Goal: Download file/media

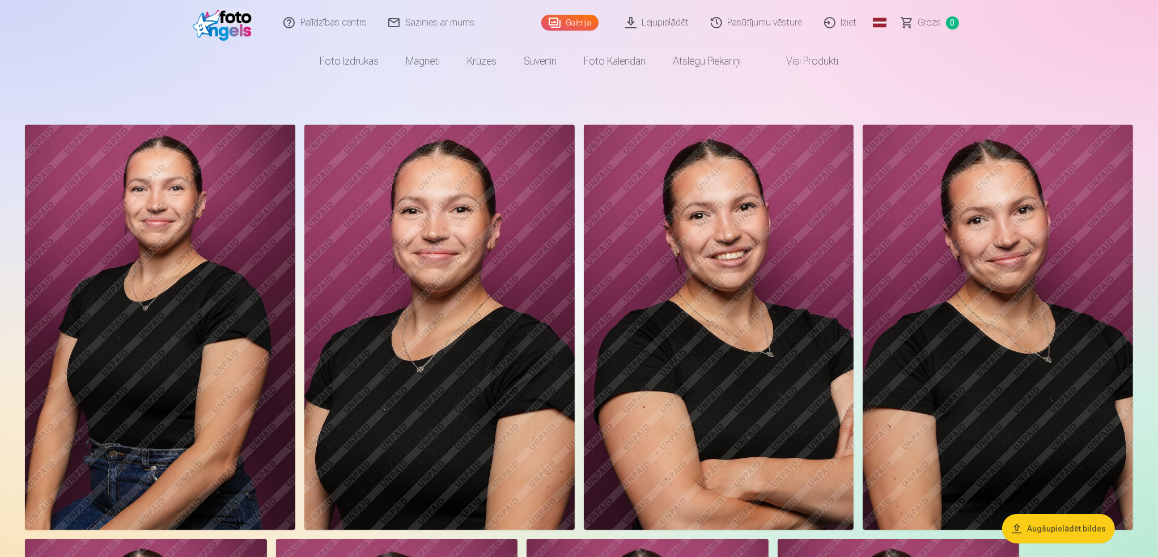
click at [684, 13] on link "Lejupielādēt" at bounding box center [658, 22] width 86 height 45
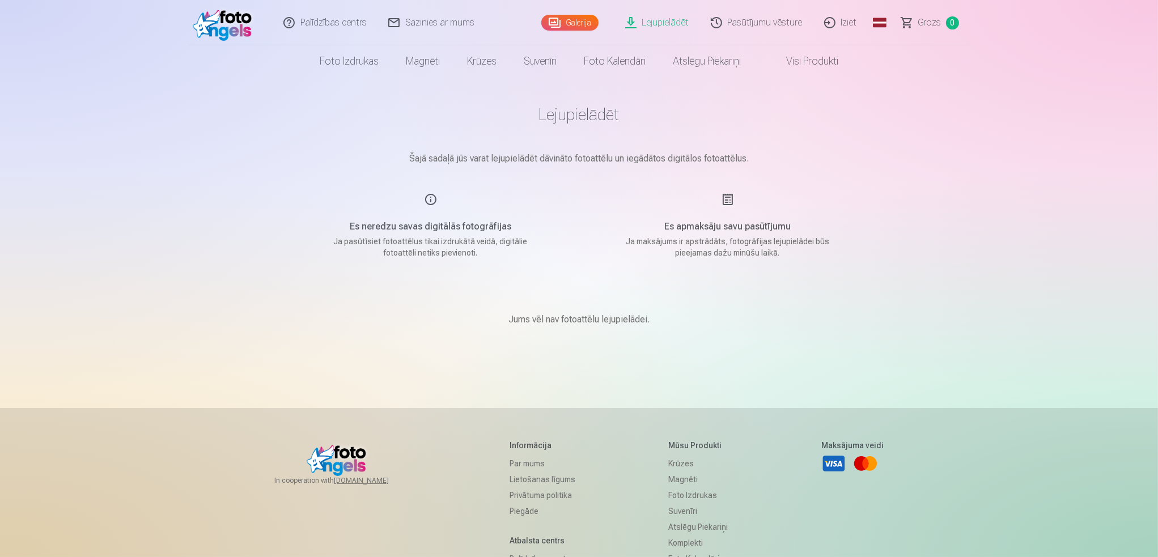
click at [577, 20] on link "Galerija" at bounding box center [569, 23] width 57 height 16
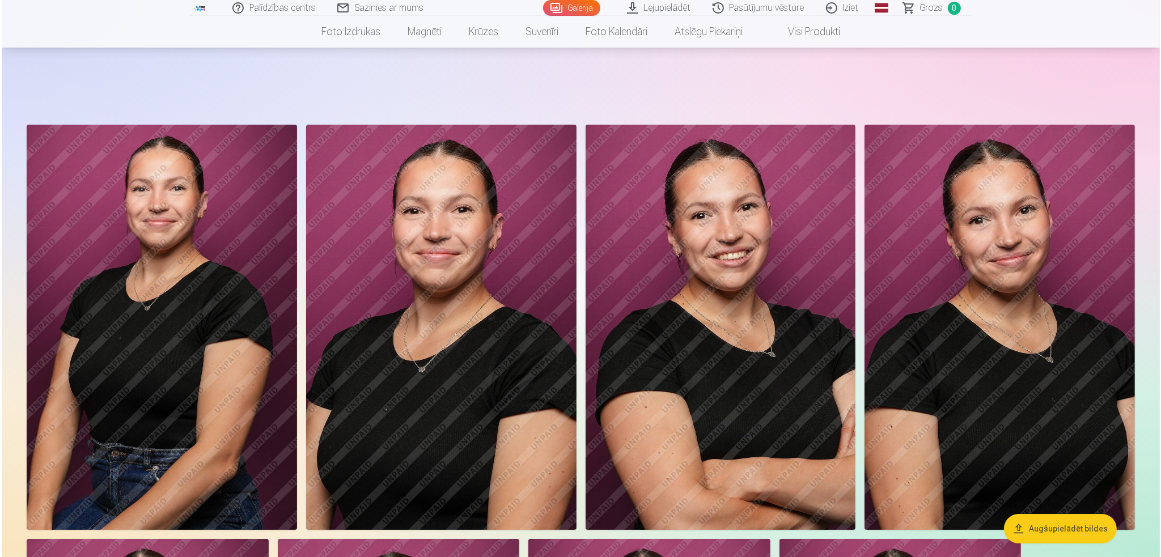
scroll to position [227, 0]
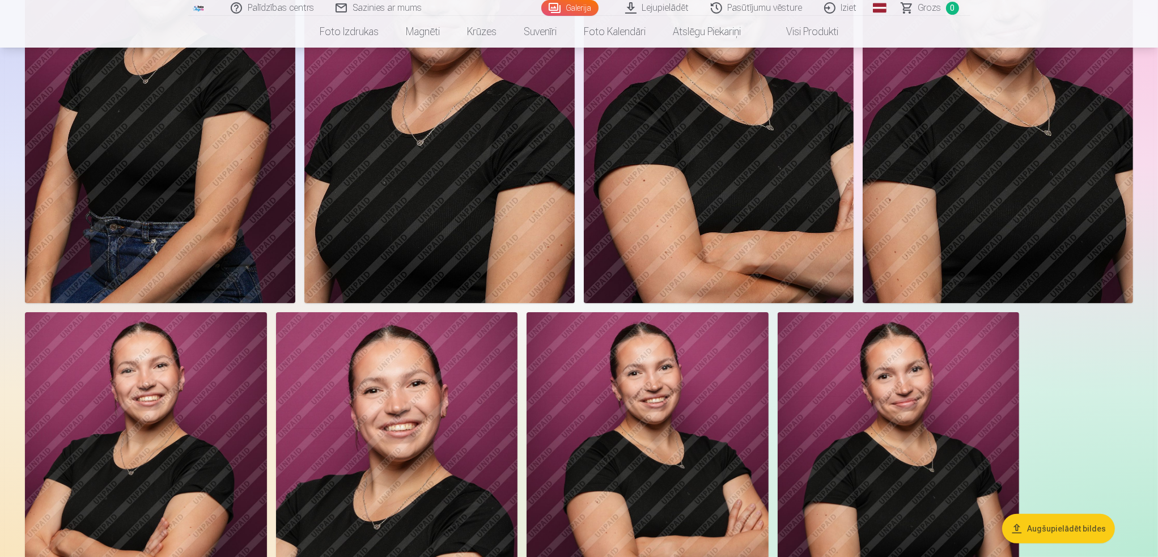
click at [417, 172] on img at bounding box center [439, 100] width 270 height 405
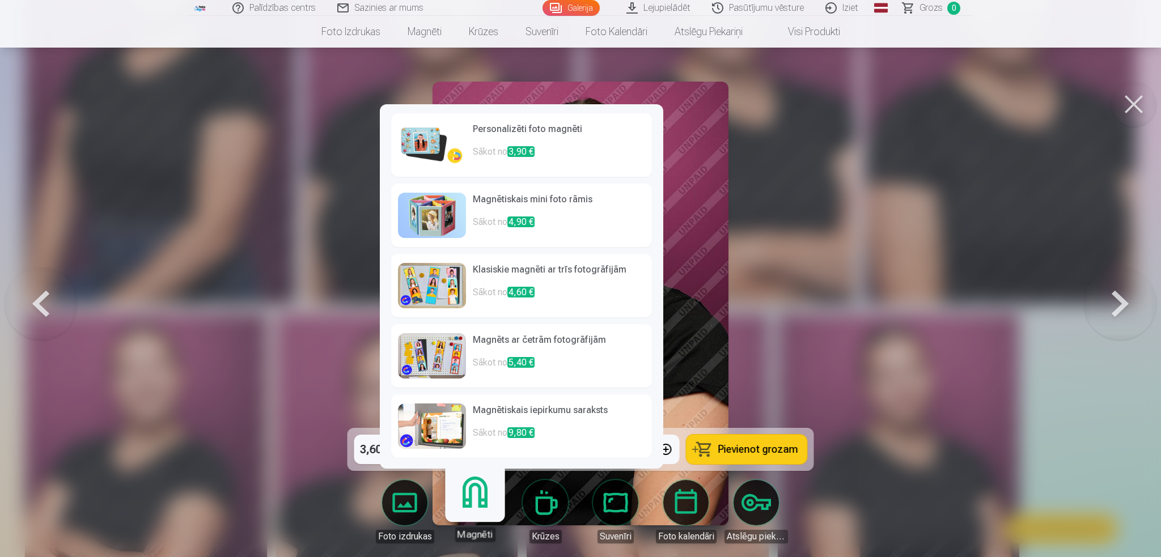
click at [936, 343] on div at bounding box center [580, 278] width 1161 height 557
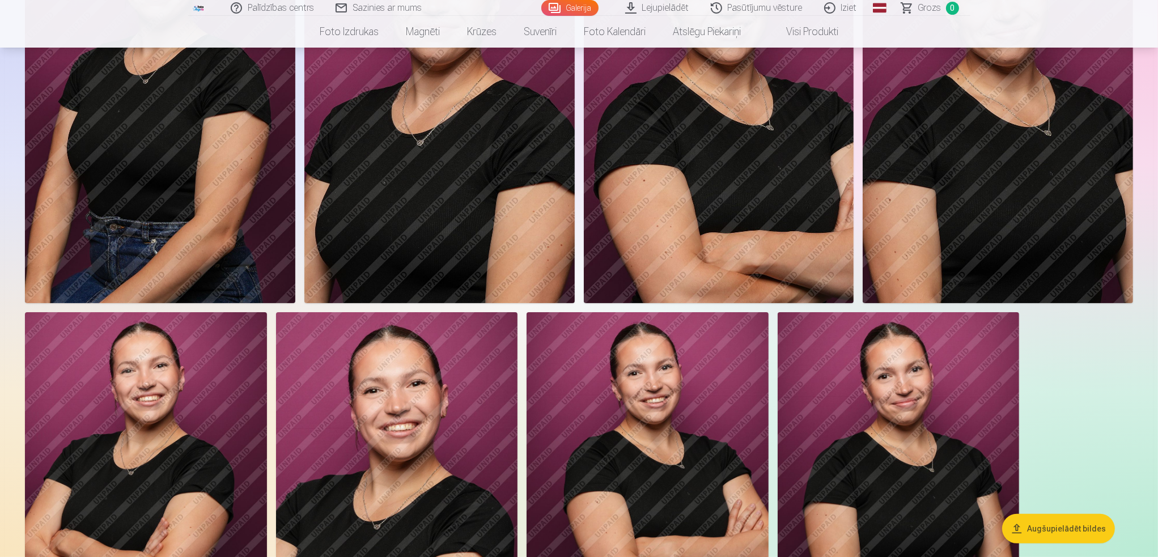
click at [489, 254] on img at bounding box center [439, 100] width 270 height 405
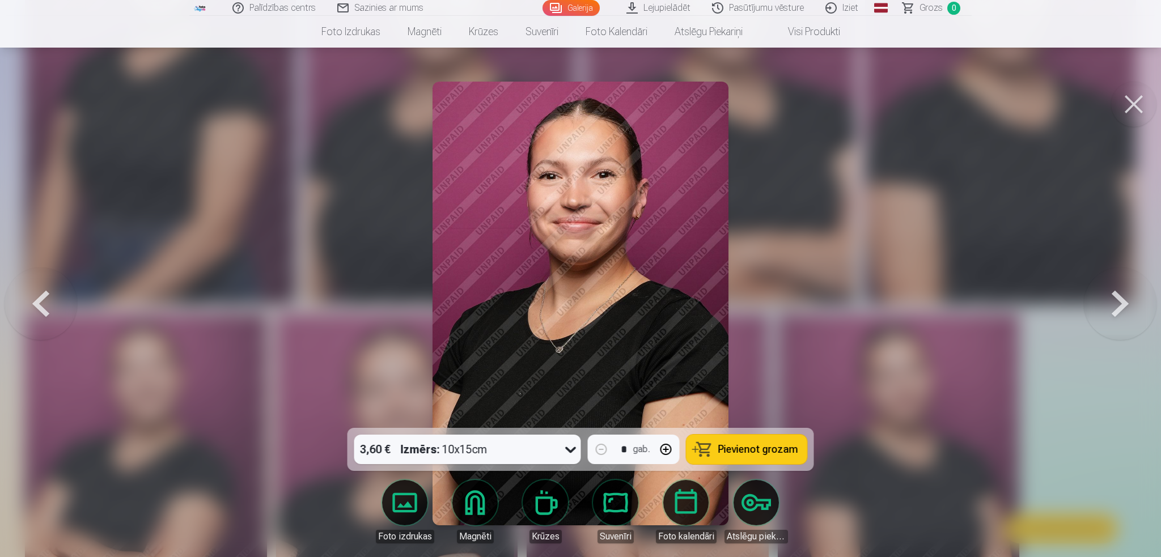
click at [462, 455] on div "Izmērs : 10x15cm" at bounding box center [444, 449] width 87 height 29
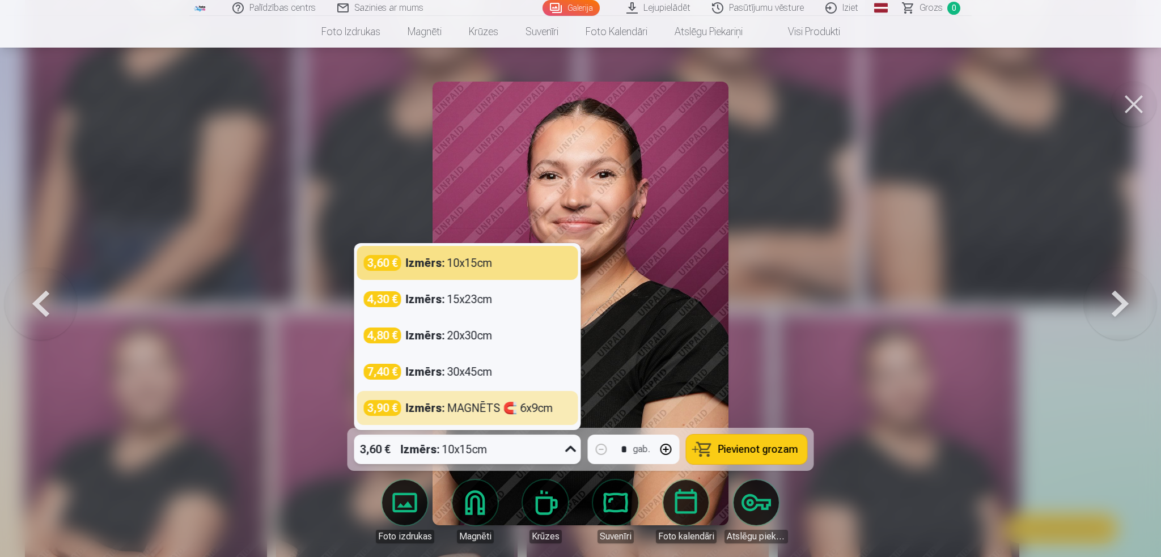
click at [563, 450] on icon at bounding box center [571, 449] width 18 height 18
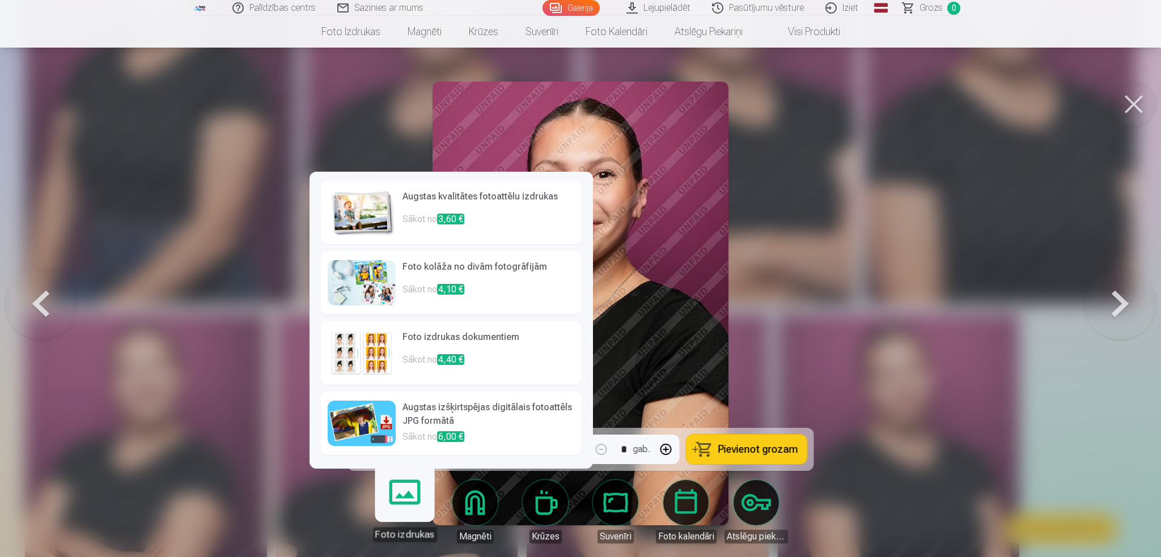
click at [413, 419] on h6 "Augstas izšķirtspējas digitālais fotoattēls JPG formātā" at bounding box center [488, 415] width 172 height 29
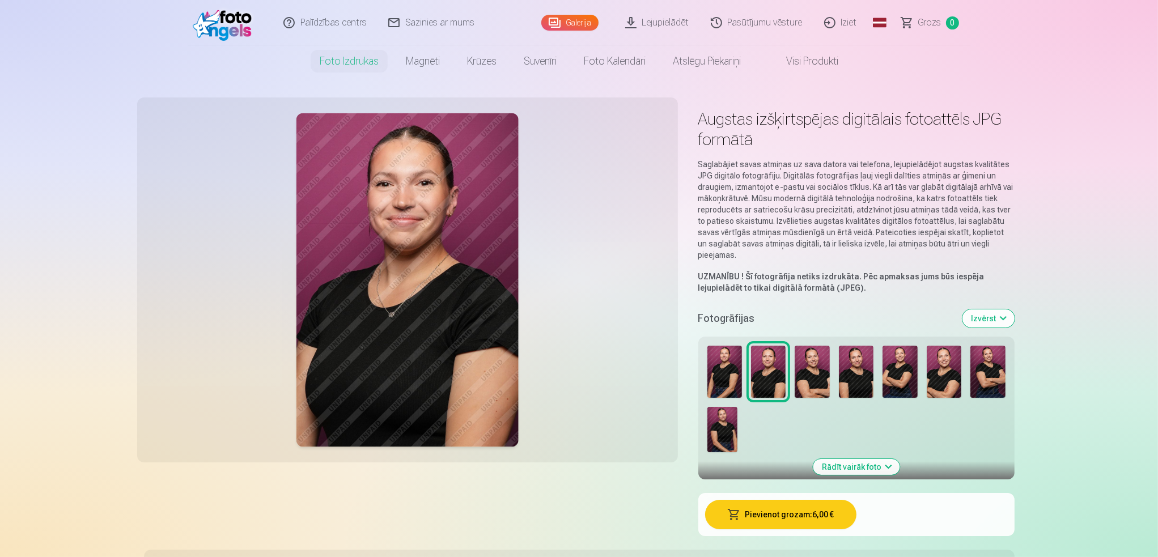
click at [795, 368] on img at bounding box center [811, 372] width 35 height 52
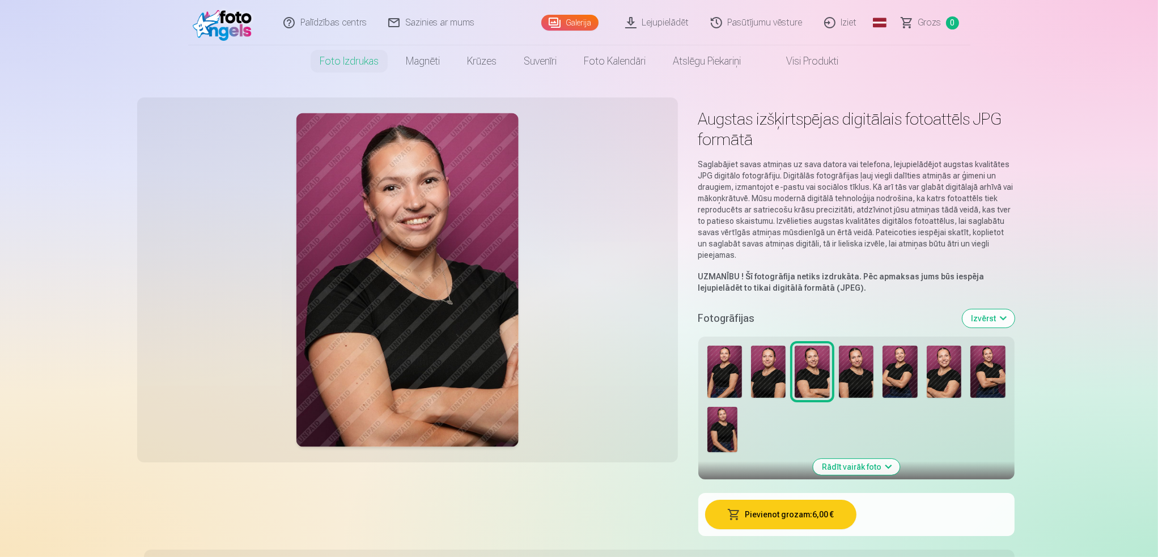
click at [820, 373] on img at bounding box center [811, 372] width 35 height 52
click at [847, 386] on img at bounding box center [856, 372] width 35 height 52
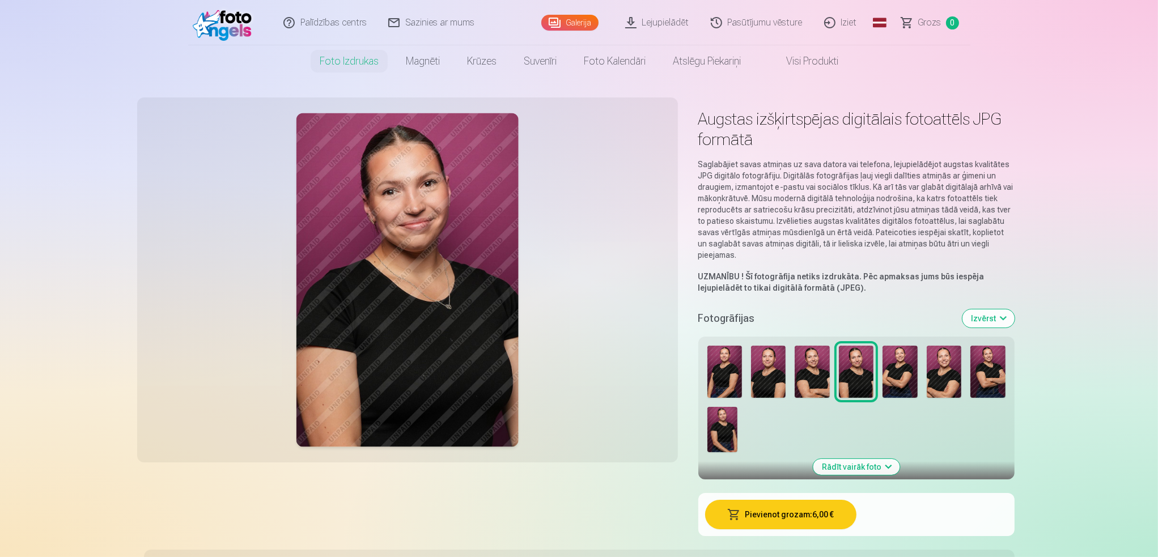
click at [925, 381] on div at bounding box center [856, 399] width 307 height 116
click at [936, 381] on img at bounding box center [943, 372] width 35 height 52
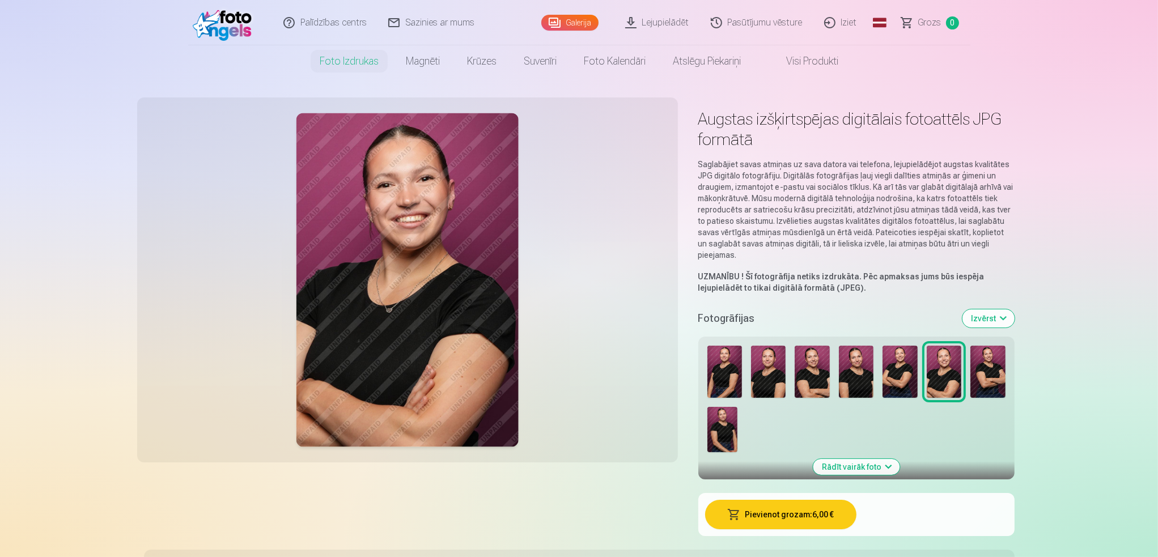
click at [981, 377] on img at bounding box center [987, 372] width 35 height 52
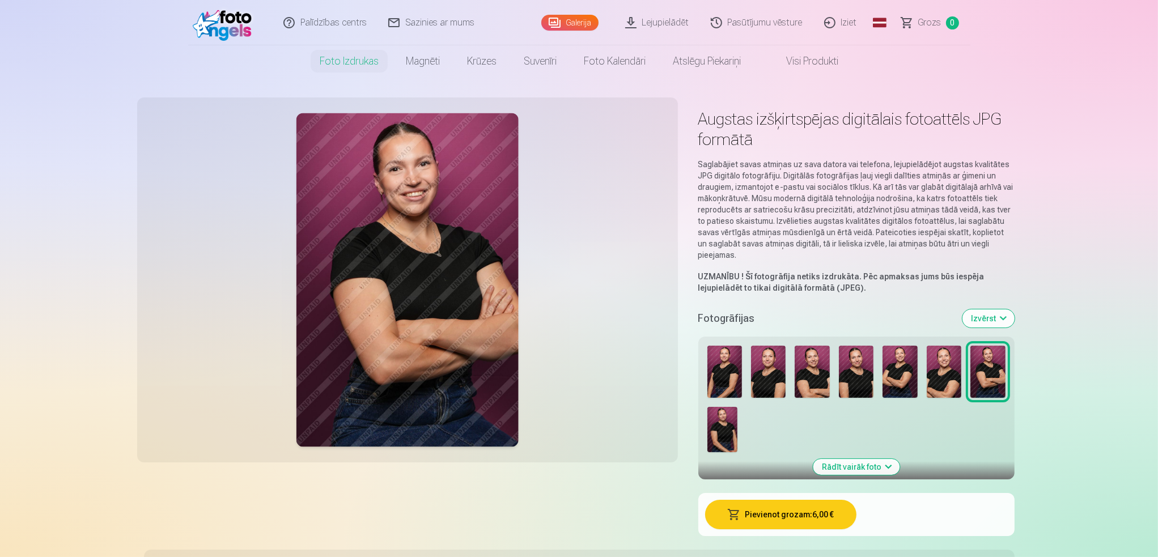
click at [722, 362] on img at bounding box center [724, 372] width 35 height 52
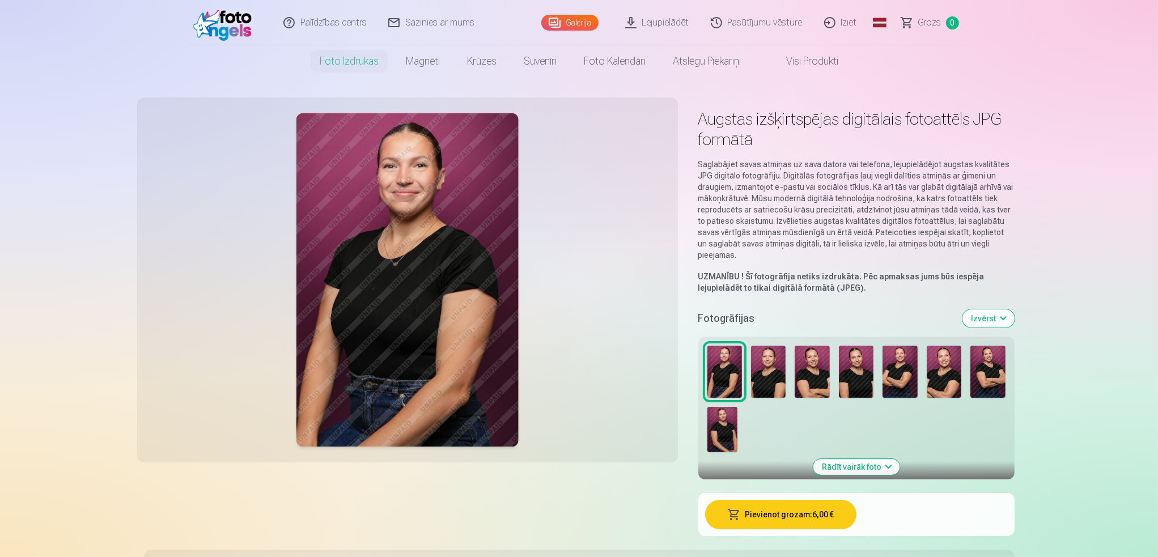
click at [759, 388] on img at bounding box center [768, 372] width 35 height 52
